Goal: Information Seeking & Learning: Check status

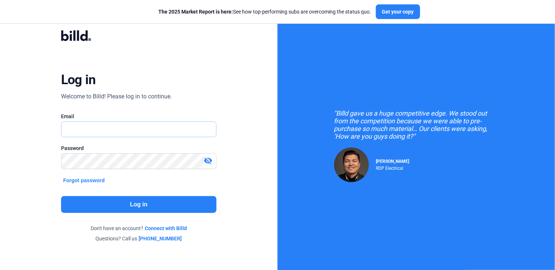
type input "[PERSON_NAME][EMAIL_ADDRESS][DOMAIN_NAME]"
click at [132, 199] on button "Log in" at bounding box center [139, 204] width 156 height 17
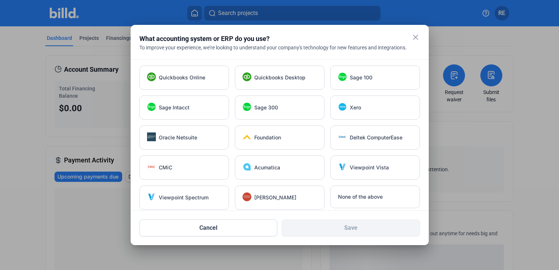
click at [416, 39] on mat-icon "close" at bounding box center [415, 37] width 9 height 9
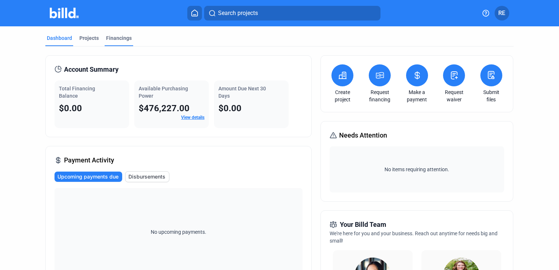
click at [121, 39] on div "Financings" at bounding box center [119, 37] width 26 height 7
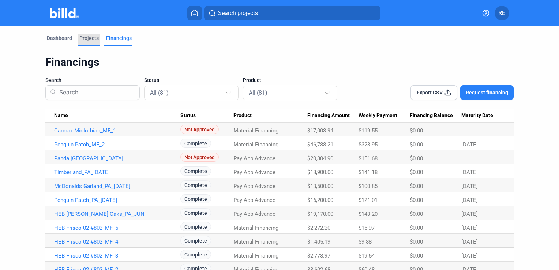
click at [80, 39] on div "Projects" at bounding box center [88, 37] width 19 height 7
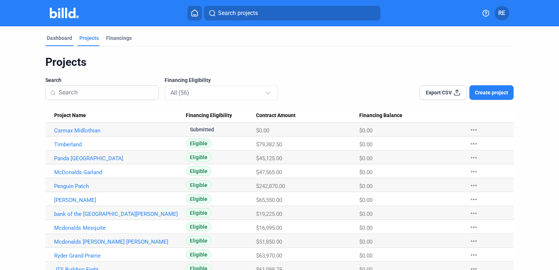
click at [62, 41] on div "Dashboard" at bounding box center [59, 37] width 25 height 7
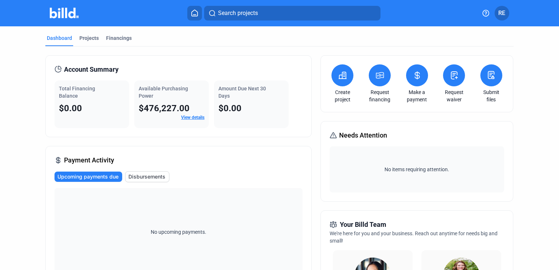
click at [184, 118] on link "View details" at bounding box center [192, 117] width 23 height 5
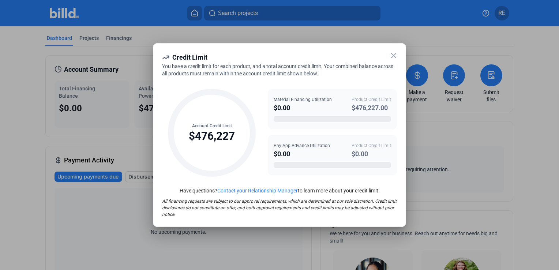
click at [391, 56] on icon at bounding box center [393, 55] width 9 height 9
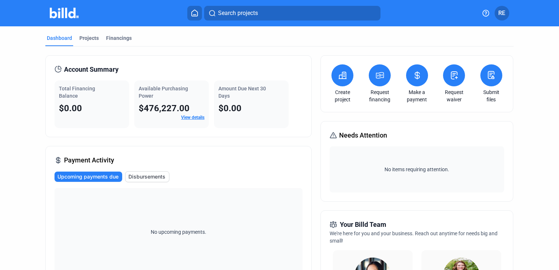
drag, startPoint x: 555, startPoint y: 87, endPoint x: 557, endPoint y: 99, distance: 12.3
click at [555, 99] on mat-sidenav-content "Dashboard Projects Financings Account Summary Total Financing Balance $0.00 Ava…" at bounding box center [279, 148] width 559 height 244
click at [196, 11] on icon at bounding box center [194, 13] width 7 height 7
click at [91, 40] on div "Projects" at bounding box center [88, 37] width 19 height 7
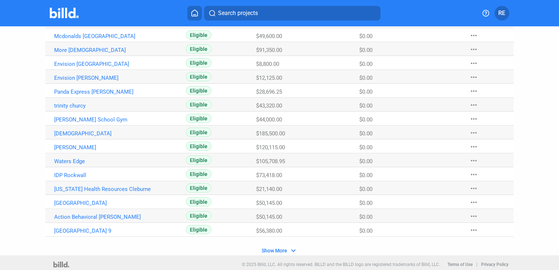
scroll to position [445, 0]
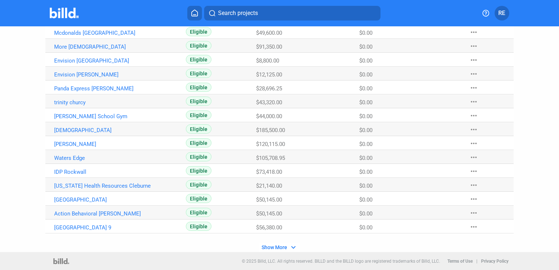
click at [279, 245] on span "Show More" at bounding box center [275, 247] width 26 height 6
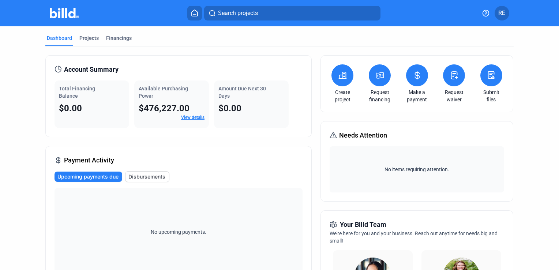
click at [192, 116] on link "View details" at bounding box center [192, 117] width 23 height 5
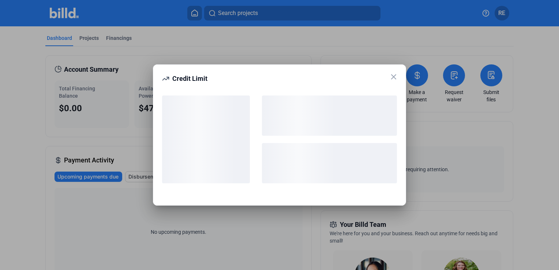
click at [395, 75] on credit-limit-popup "Credit Limit" at bounding box center [279, 134] width 253 height 141
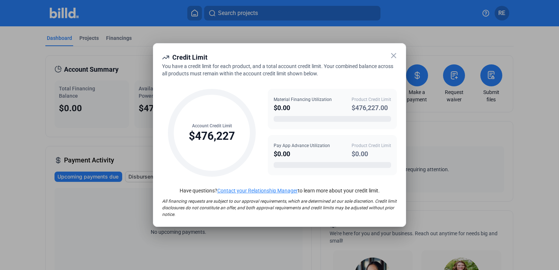
click at [389, 58] on icon at bounding box center [393, 55] width 9 height 9
